Goal: Obtain resource: Obtain resource

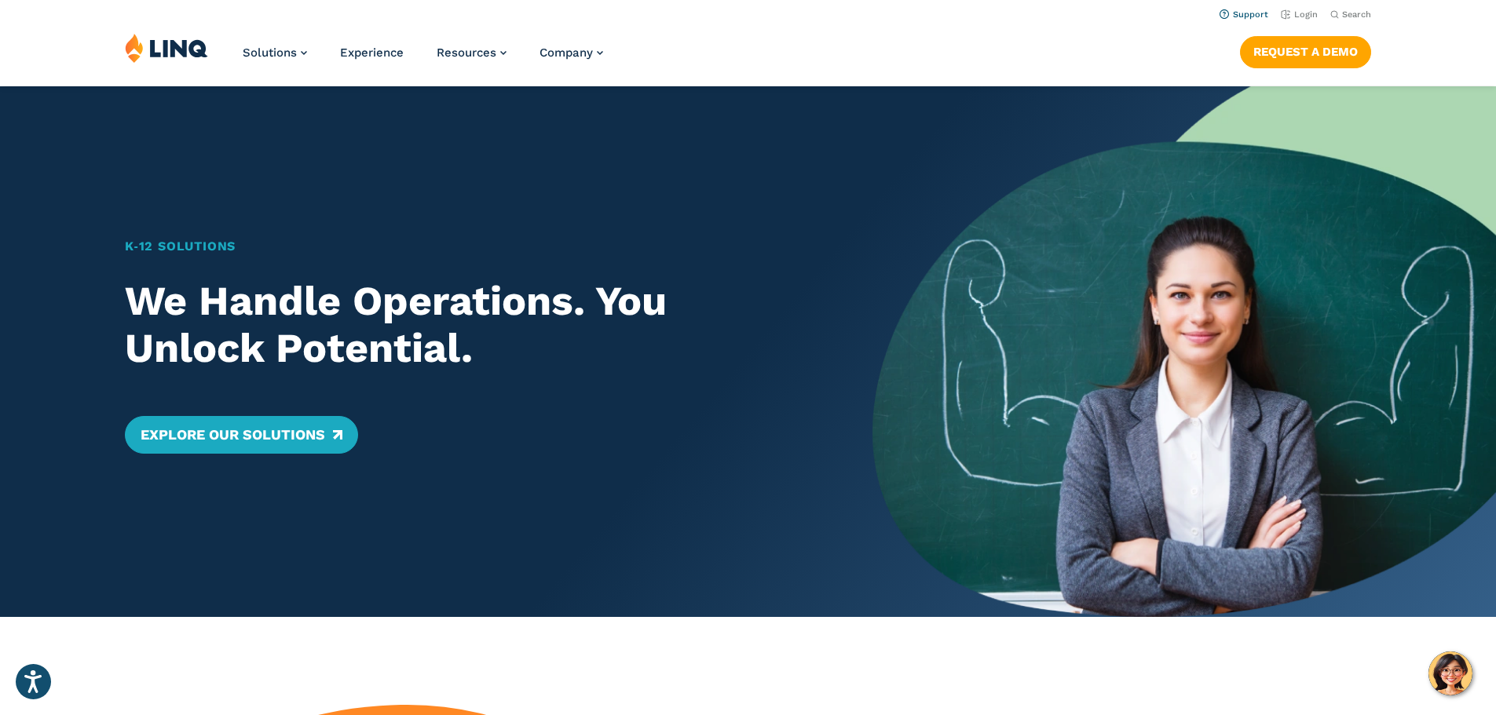
click at [1240, 13] on link "Support" at bounding box center [1244, 14] width 49 height 10
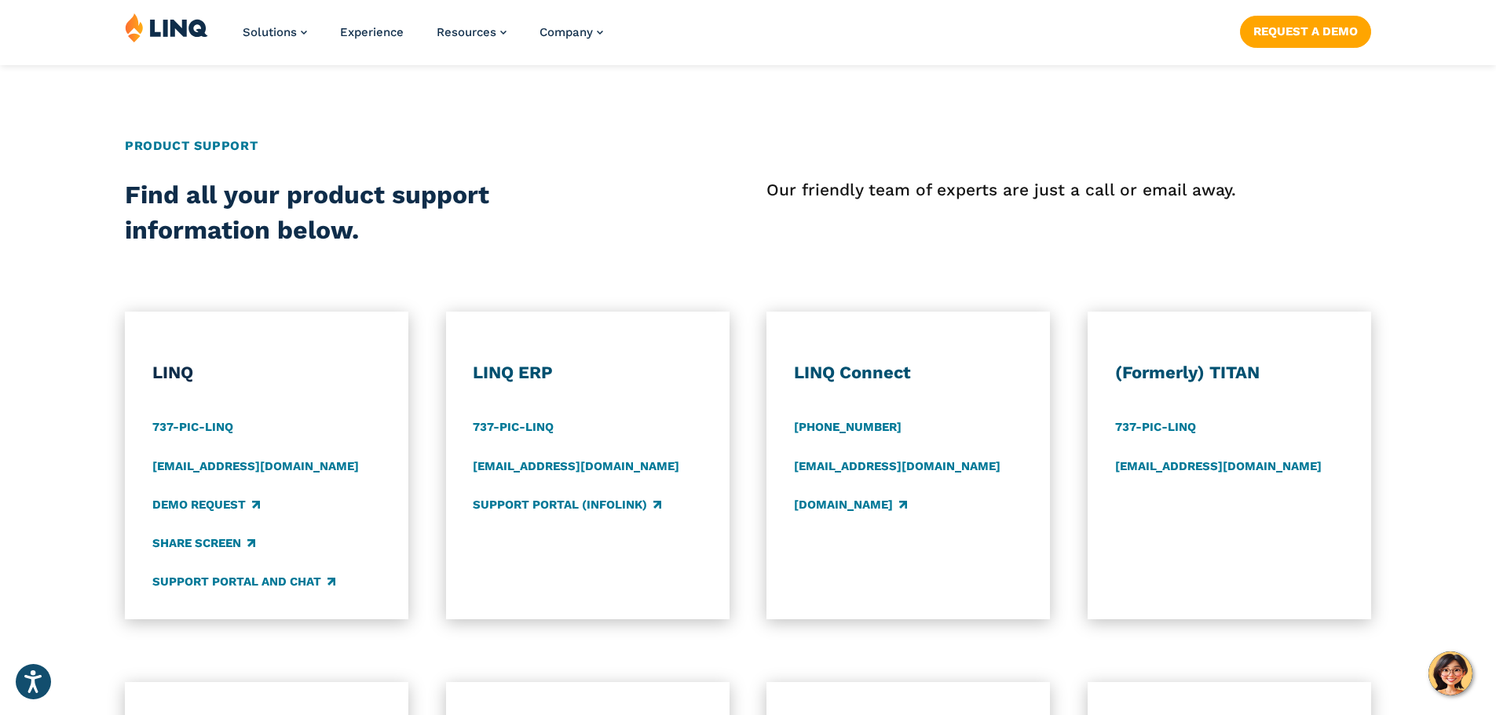
scroll to position [628, 0]
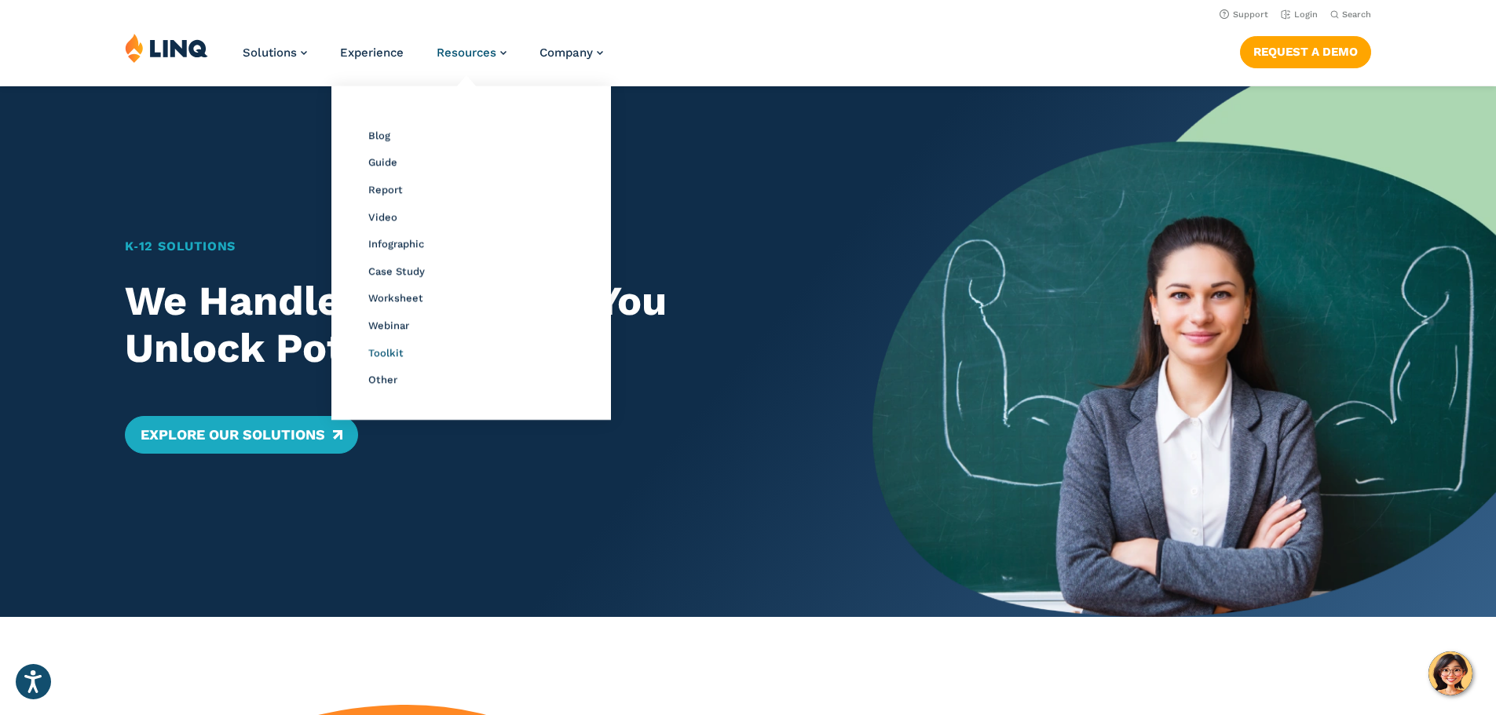
click at [380, 357] on span "Toolkit" at bounding box center [385, 353] width 35 height 12
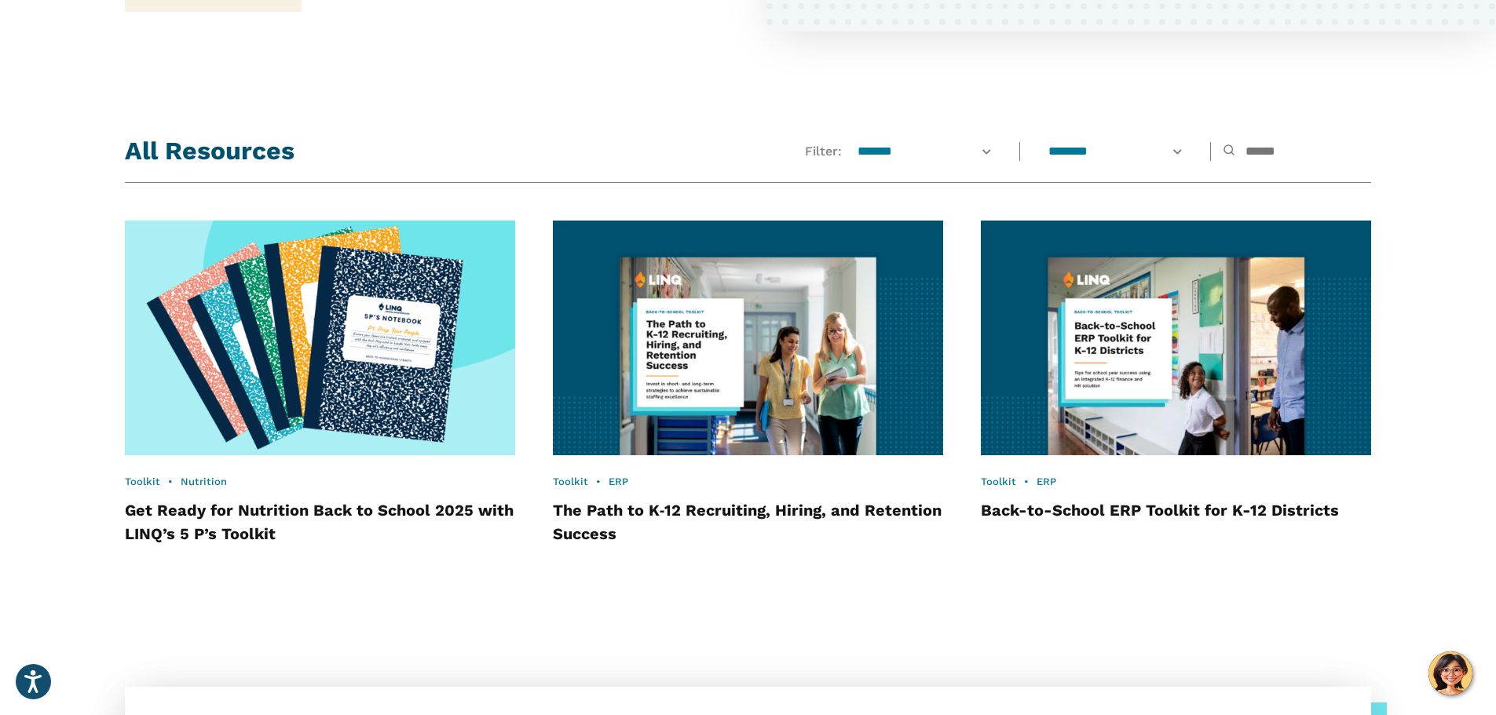
scroll to position [1308, 0]
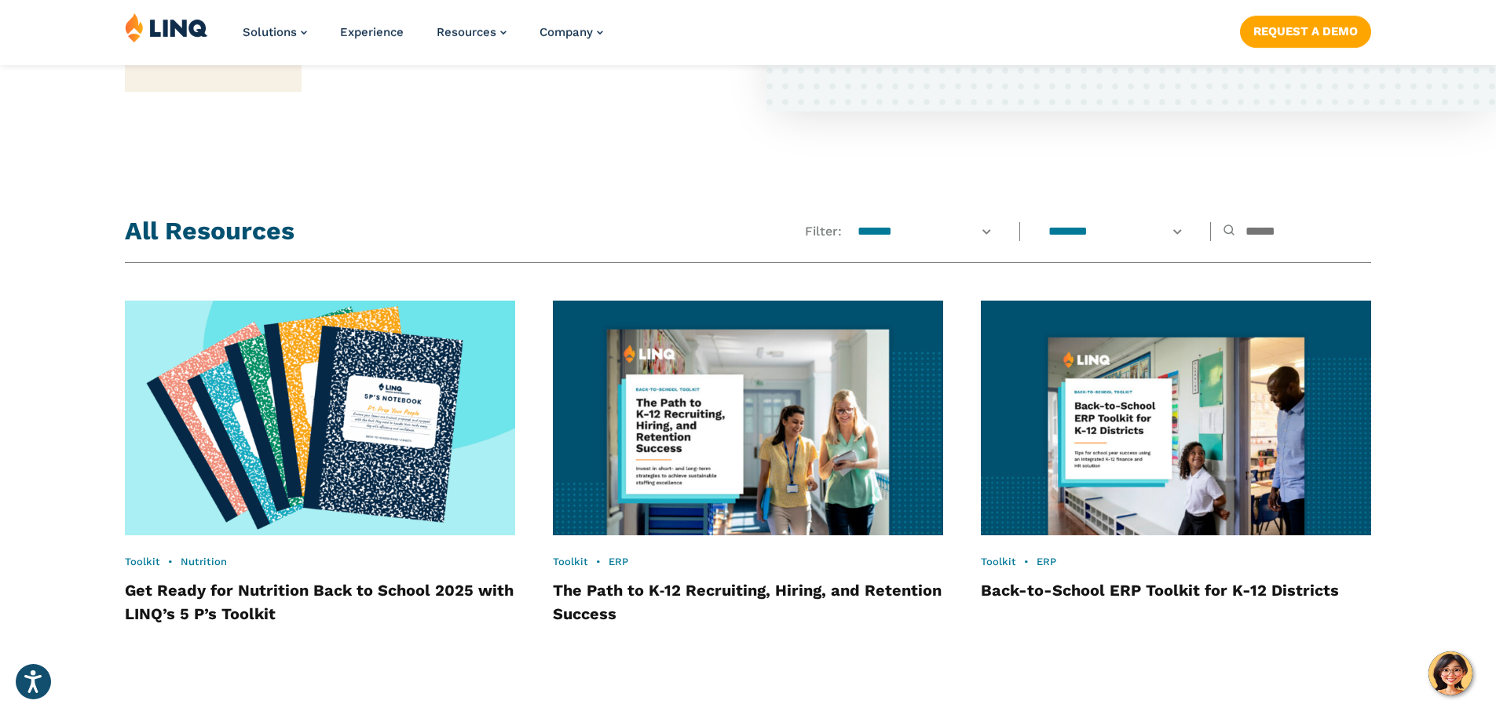
scroll to position [1386, 0]
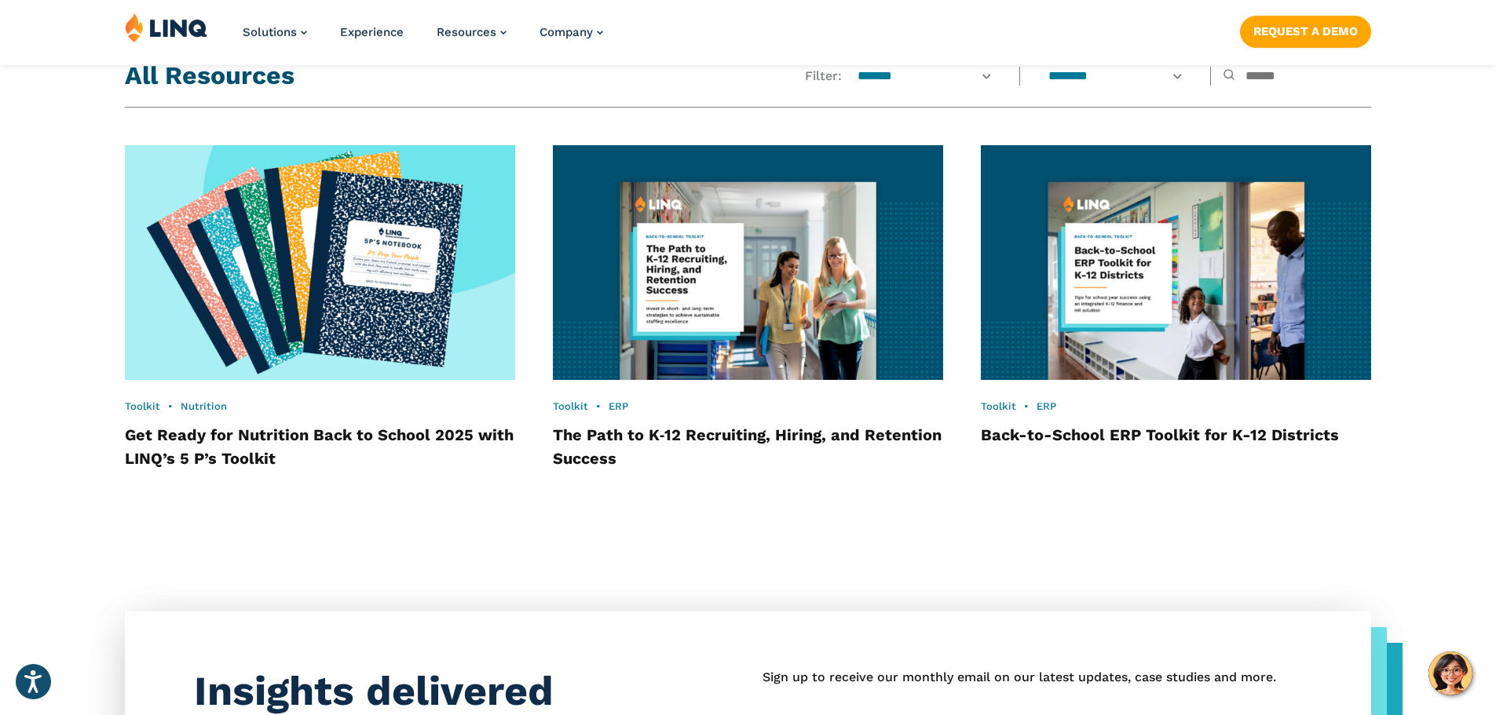
click at [289, 445] on h4 "Get Ready for Nutrition Back to School 2025 with LINQ’s 5 P’s Toolkit" at bounding box center [320, 446] width 390 height 47
click at [298, 437] on link "Get Ready for Nutrition Back to School 2025 with LINQ’s 5 P’s Toolkit" at bounding box center [319, 447] width 389 height 42
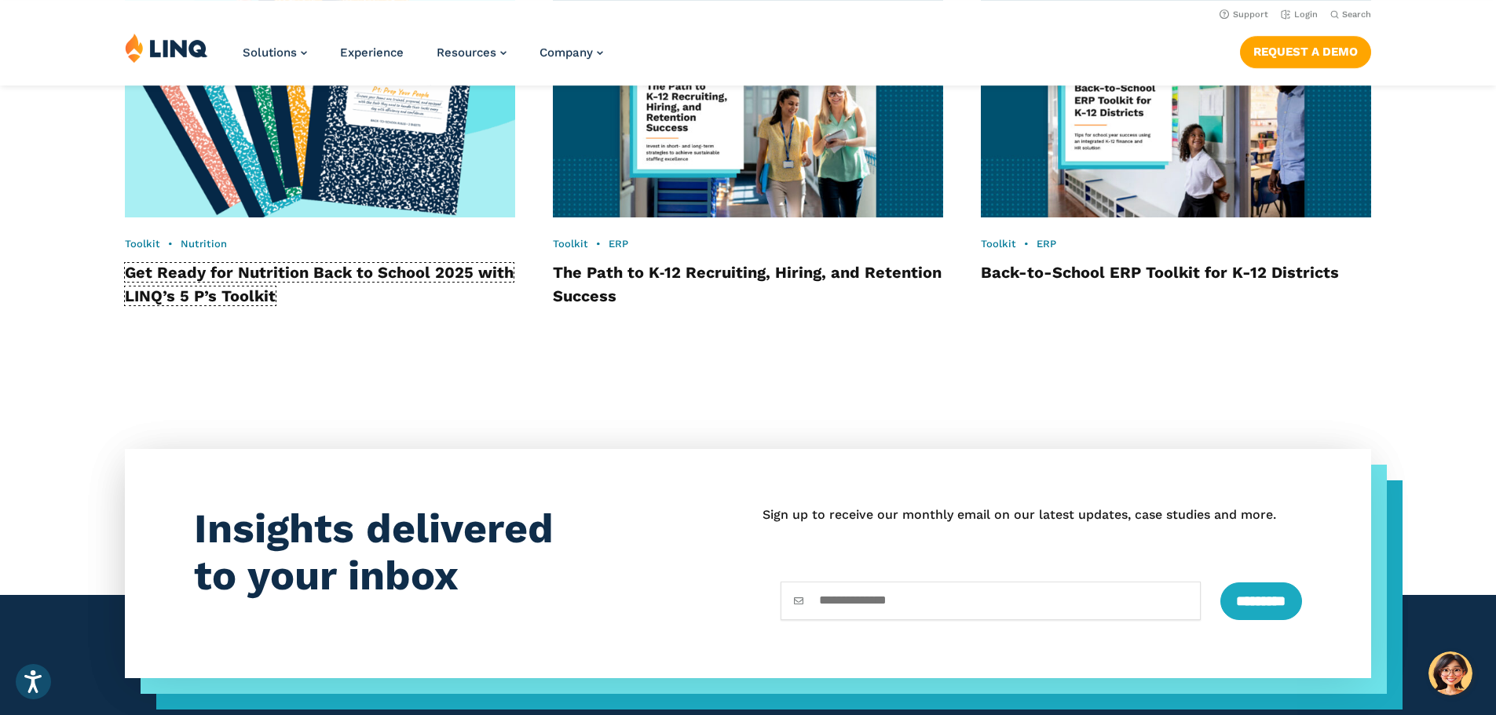
scroll to position [1229, 0]
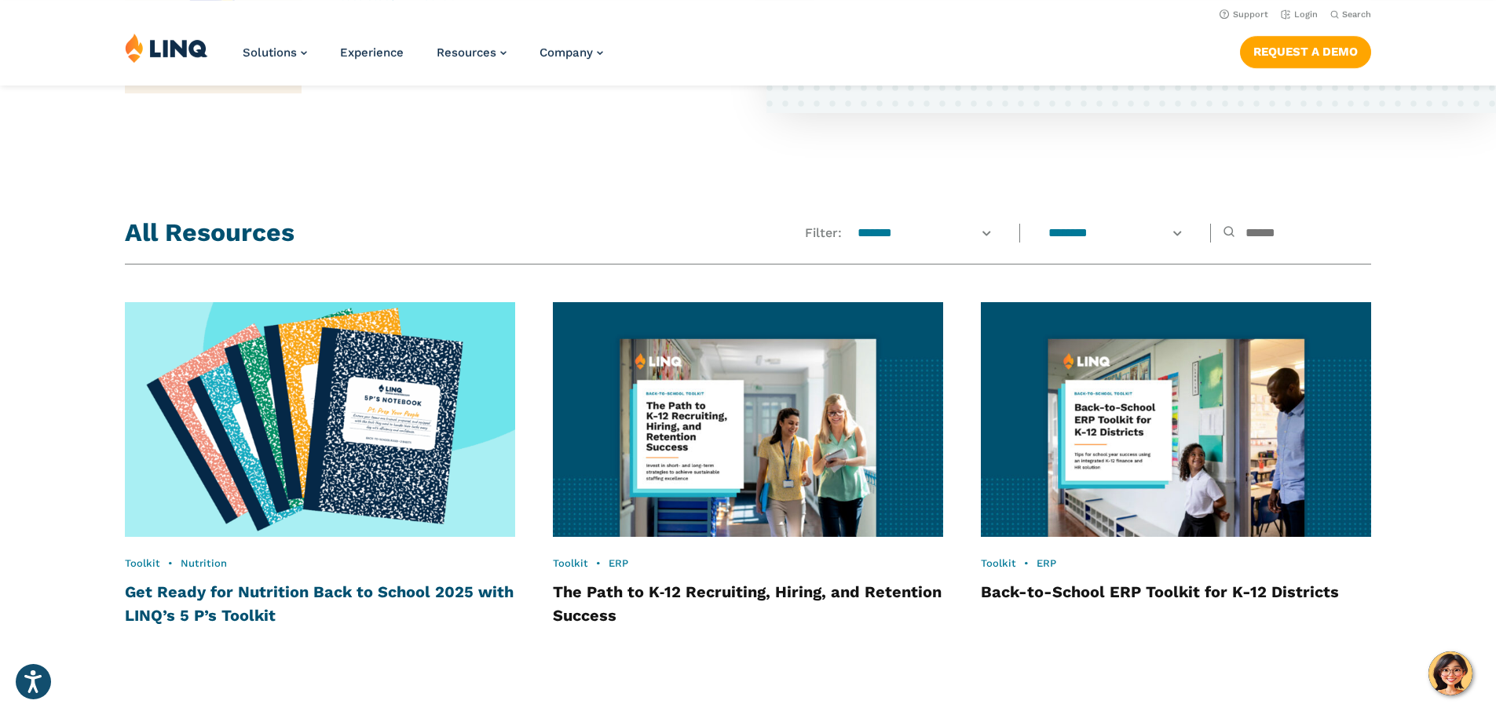
click at [169, 598] on link "Get Ready for Nutrition Back to School 2025 with LINQ’s 5 P’s Toolkit" at bounding box center [319, 604] width 389 height 42
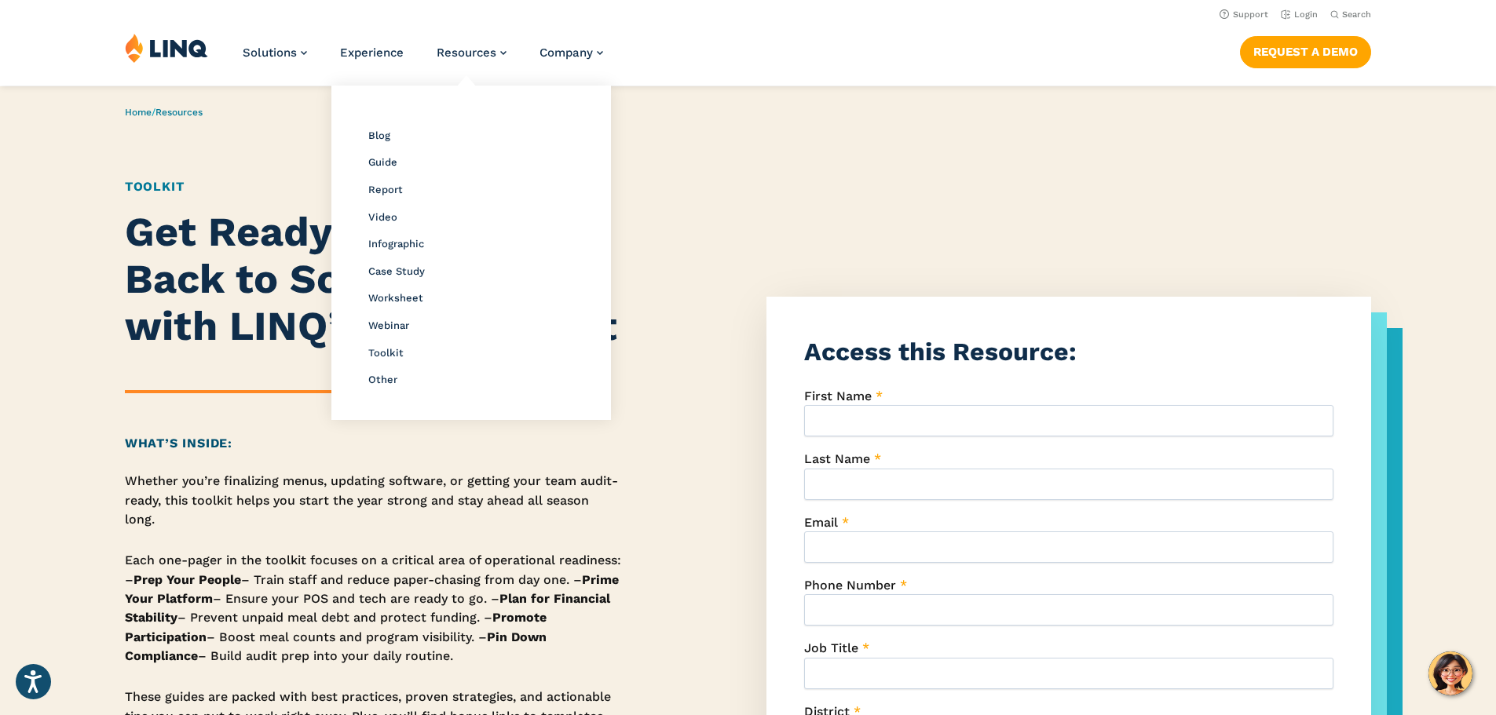
click at [359, 349] on div "Resource Library Blog Guide Report Video Infographic Case Study Worksheet Webin…" at bounding box center [471, 252] width 264 height 319
click at [368, 350] on span "Toolkit" at bounding box center [385, 353] width 35 height 12
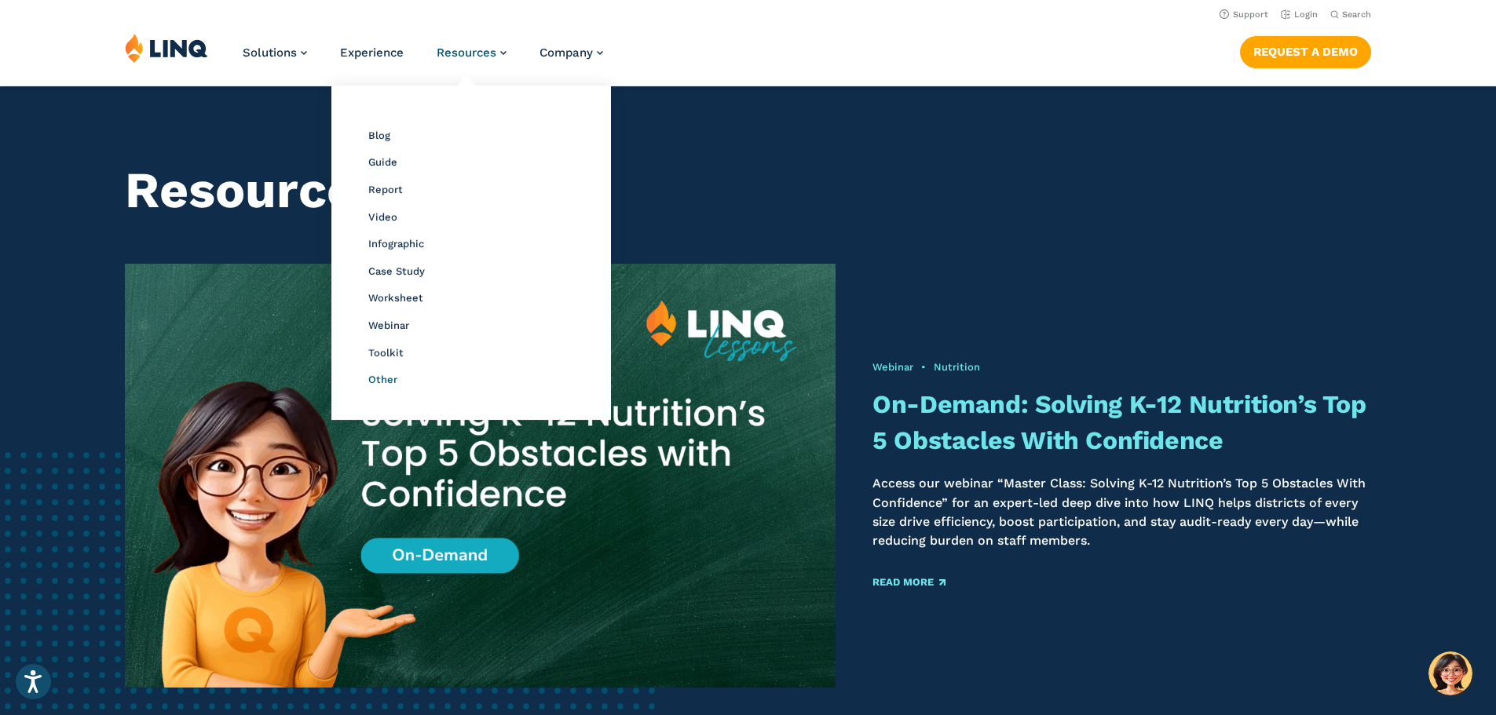
click at [379, 374] on span "Other" at bounding box center [382, 380] width 29 height 12
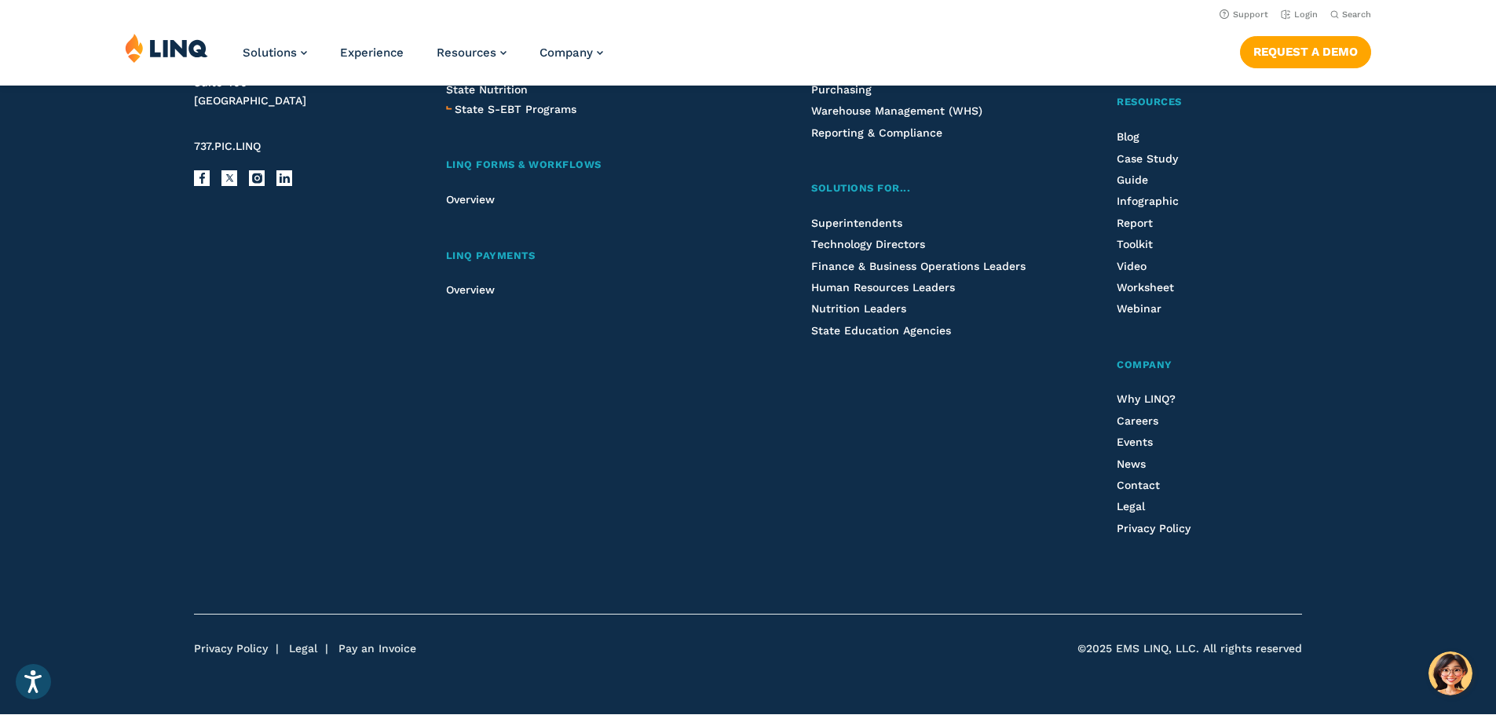
scroll to position [2206, 0]
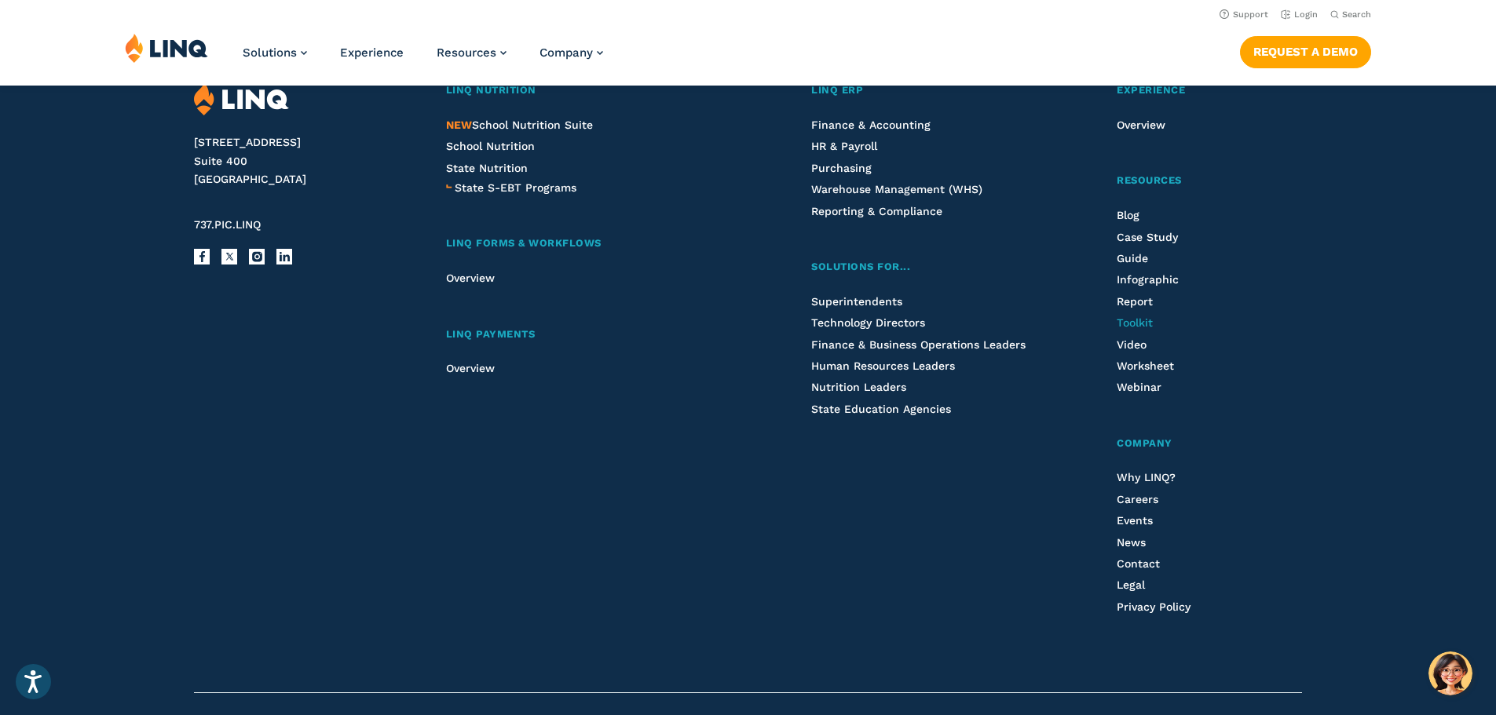
click at [1118, 328] on span "Toolkit" at bounding box center [1135, 323] width 36 height 13
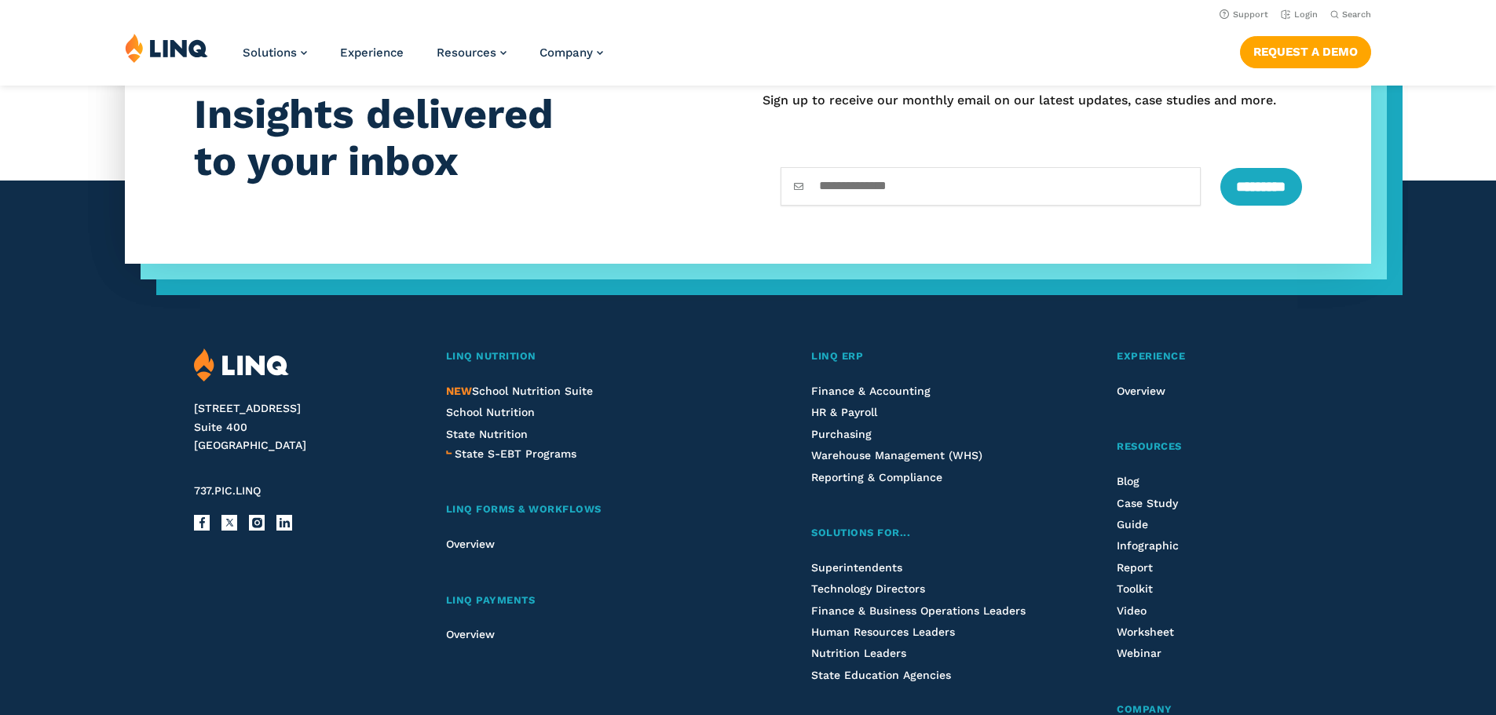
scroll to position [1311, 0]
